Goal: Task Accomplishment & Management: Complete application form

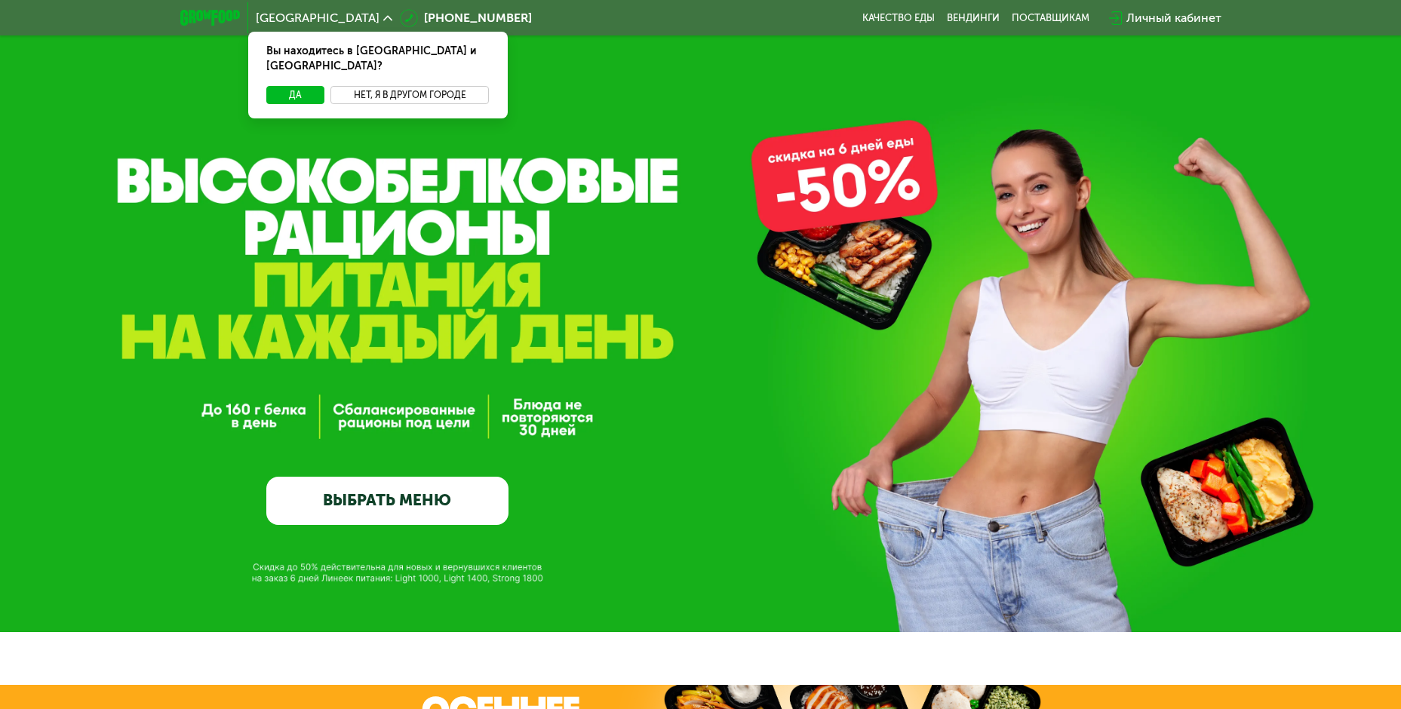
click at [382, 86] on button "Нет, я в другом городе" at bounding box center [409, 95] width 159 height 18
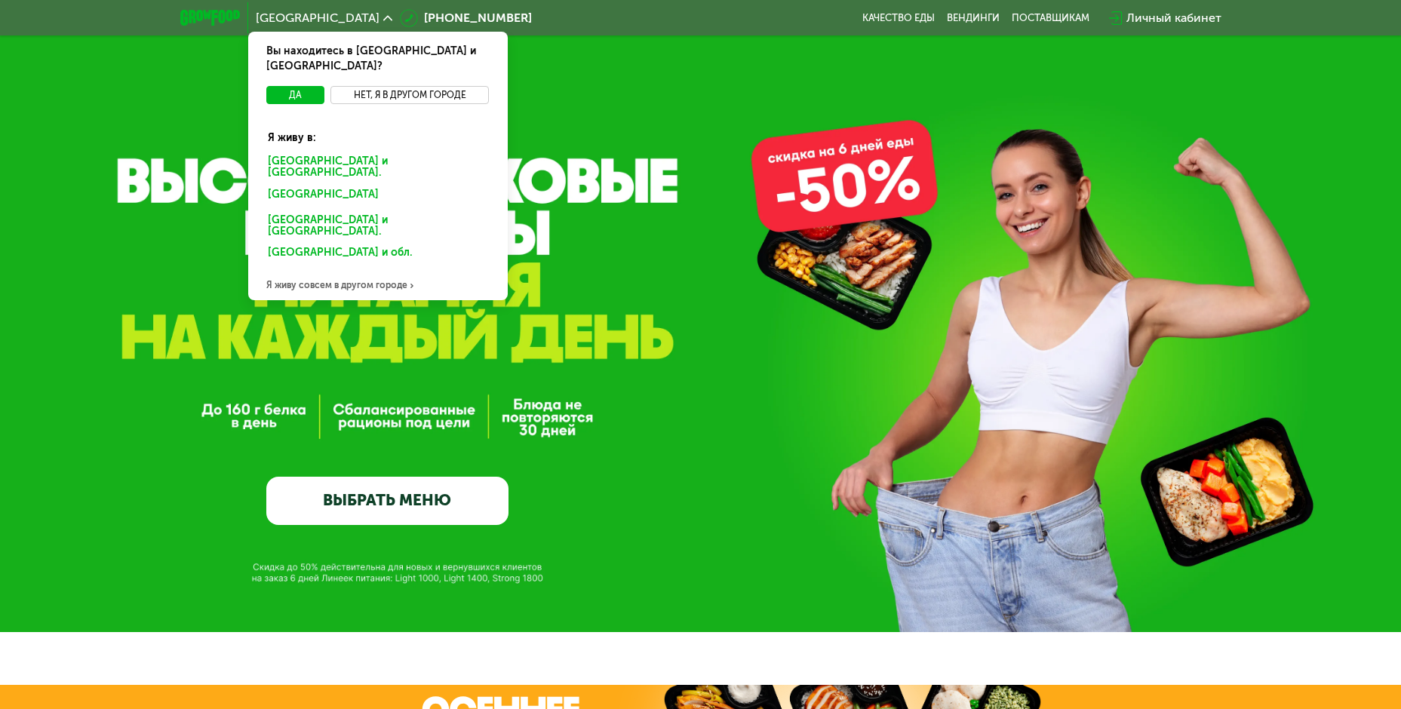
scroll to position [75, 0]
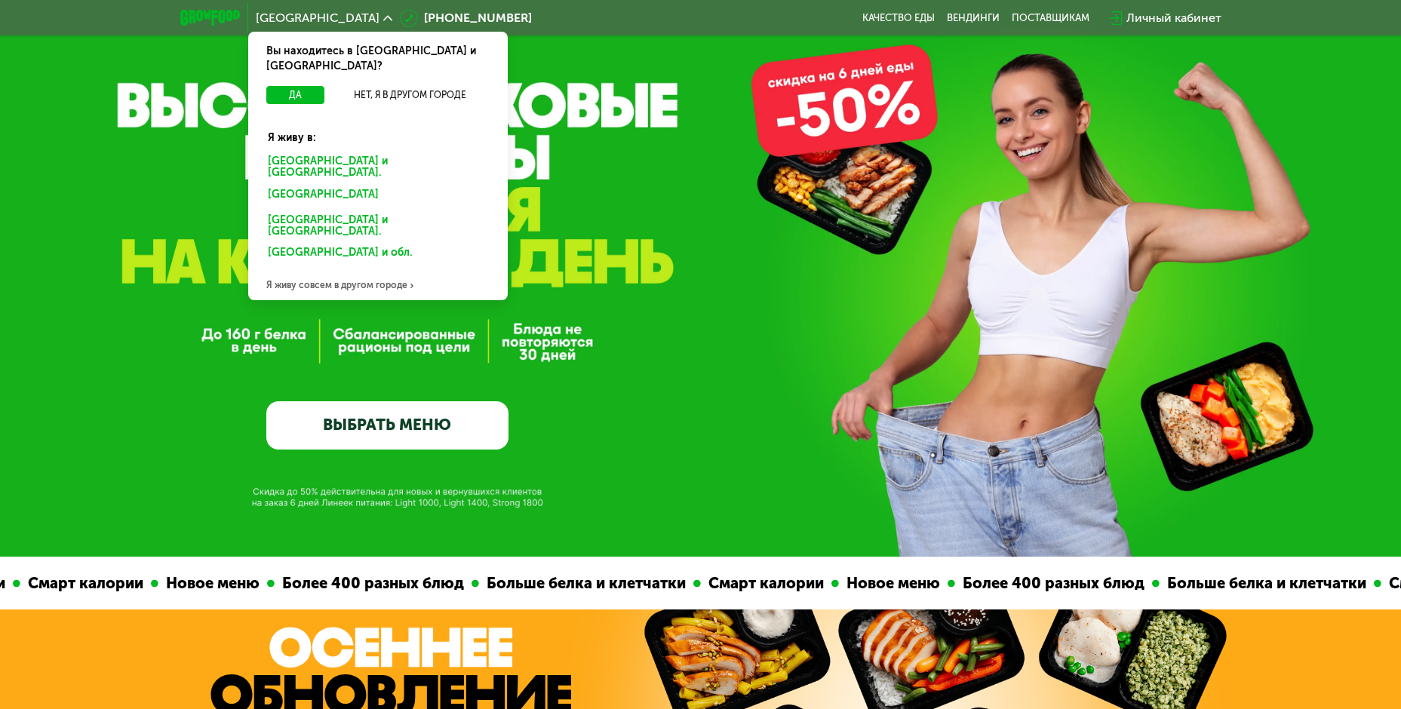
click at [355, 270] on div "Я живу совсем в другом городе" at bounding box center [378, 285] width 260 height 30
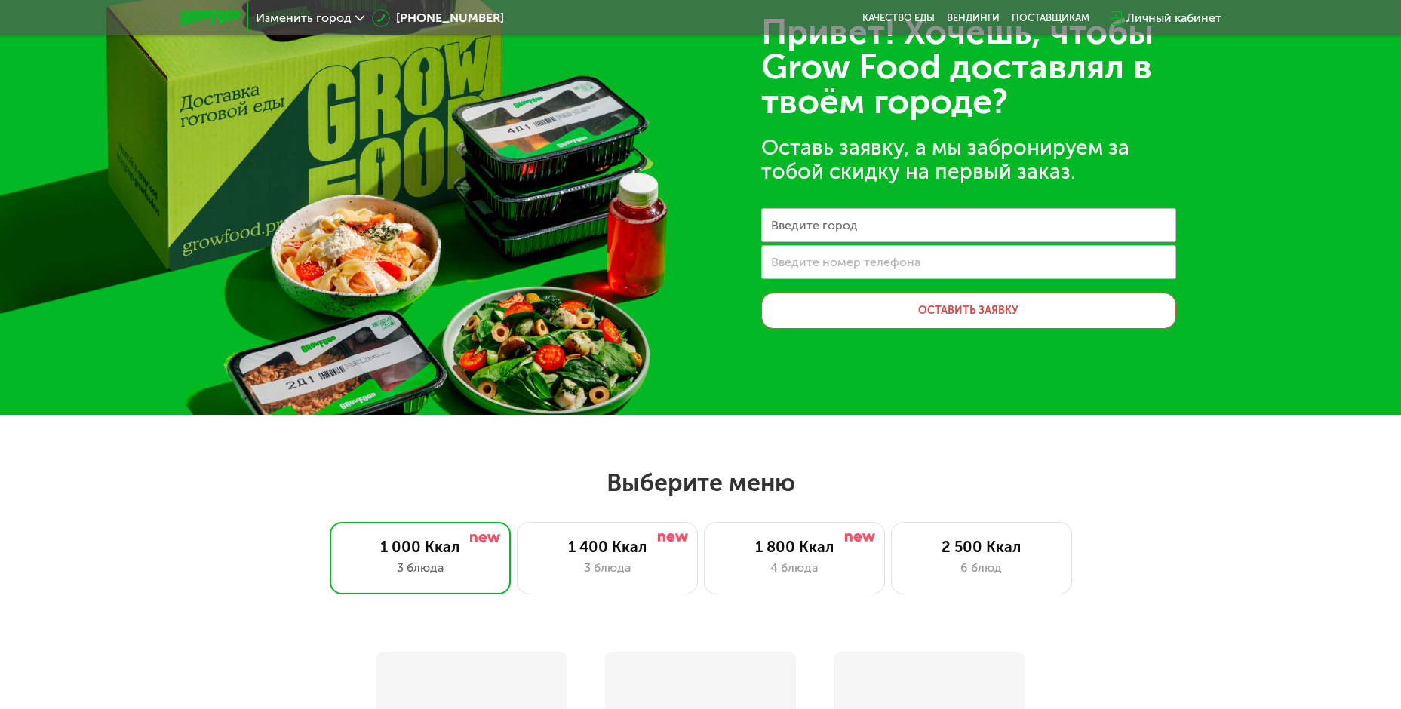
click at [846, 226] on label "Введите город" at bounding box center [814, 225] width 87 height 8
click at [846, 226] on input "Введите город" at bounding box center [968, 225] width 415 height 34
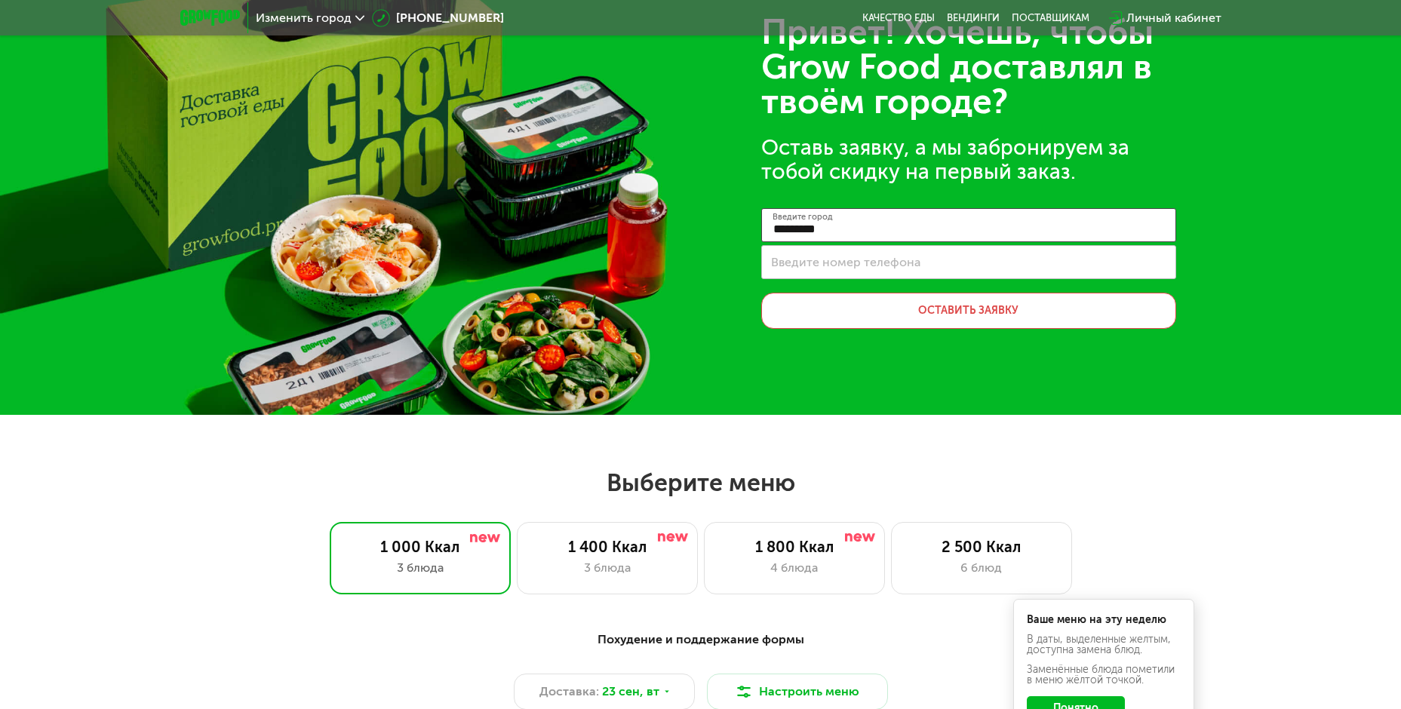
type input "*********"
click at [817, 261] on label "Введите номер телефона" at bounding box center [845, 262] width 149 height 8
click at [817, 261] on input "Введите номер телефона" at bounding box center [968, 262] width 415 height 34
type input "**********"
click at [803, 311] on button "Оставить заявку" at bounding box center [968, 311] width 415 height 36
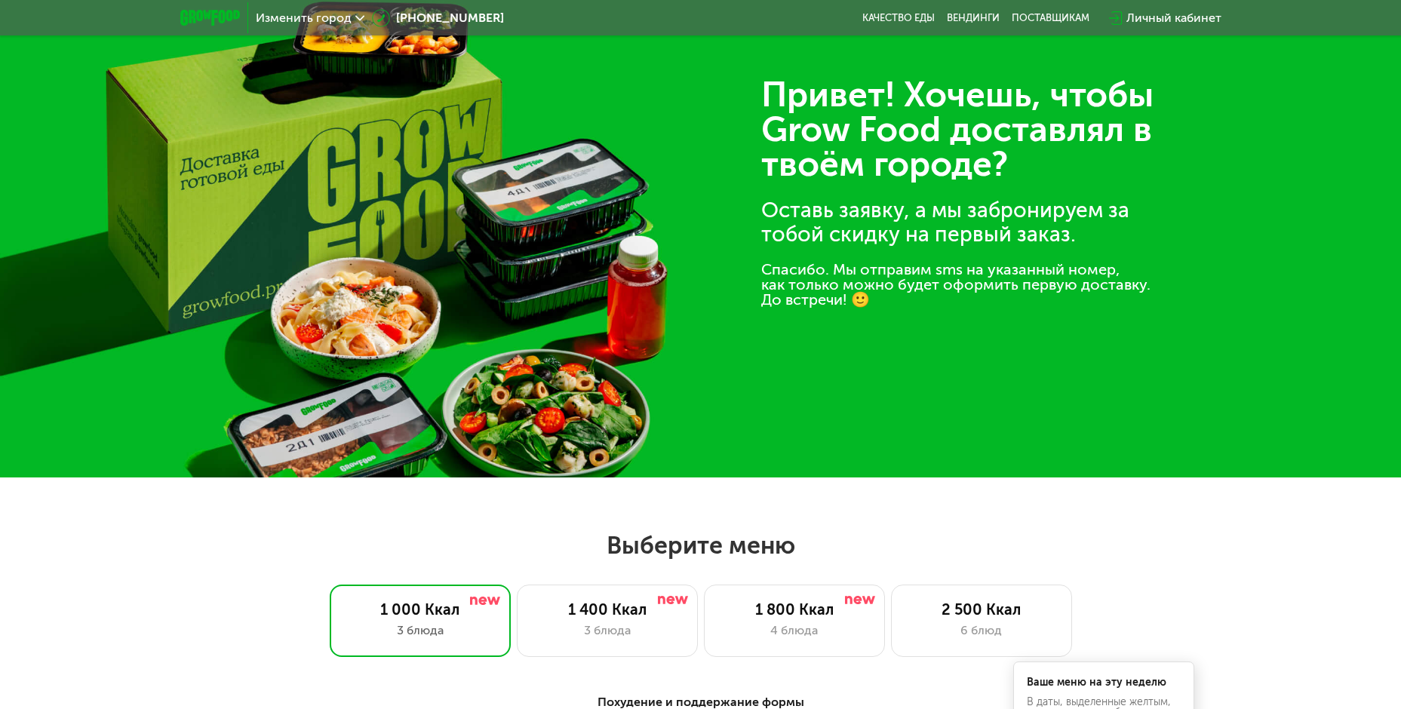
scroll to position [0, 0]
